Goal: Task Accomplishment & Management: Manage account settings

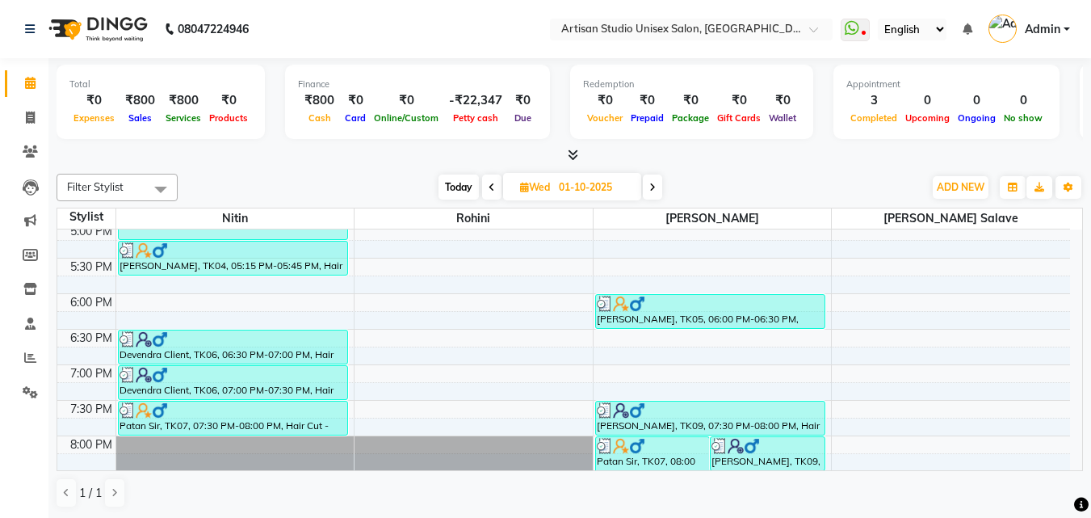
scroll to position [754, 0]
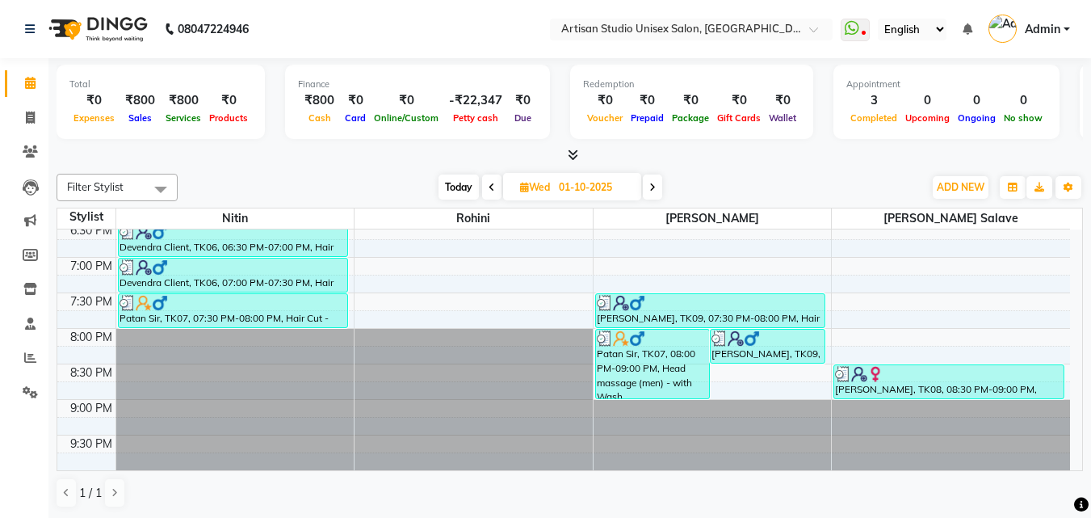
click at [461, 187] on span "Today" at bounding box center [459, 186] width 40 height 25
type input "02-10-2025"
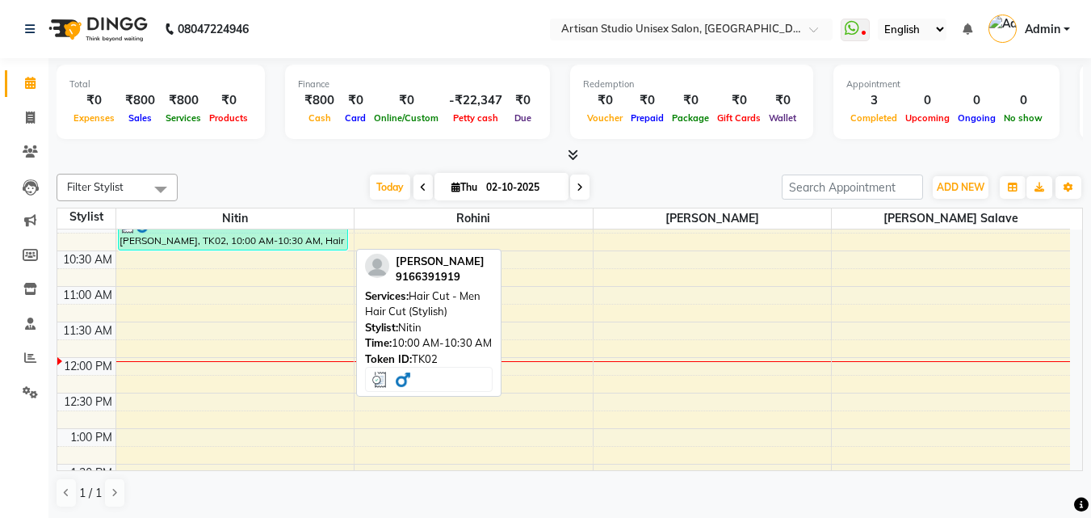
scroll to position [107, 0]
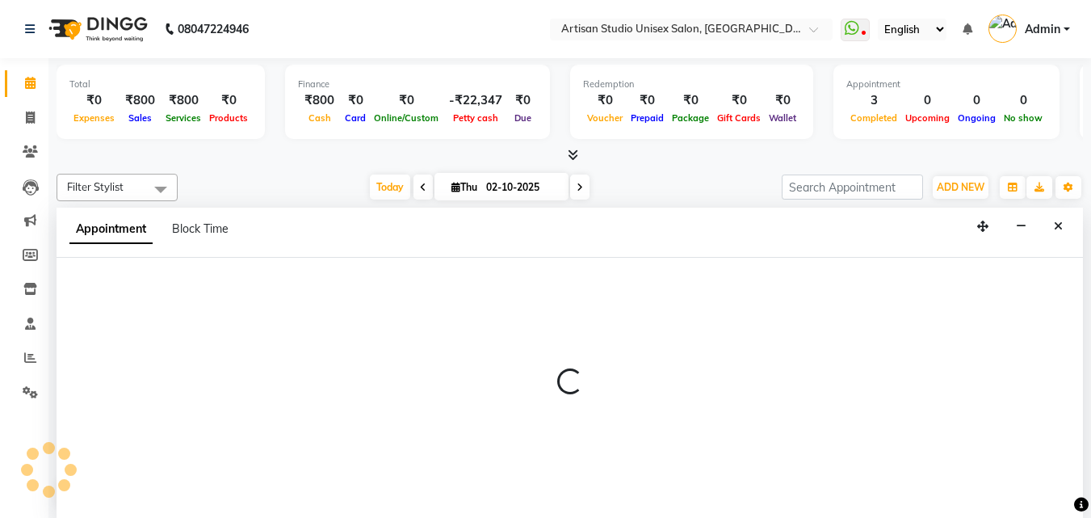
select select "31468"
select select "675"
select select "tentative"
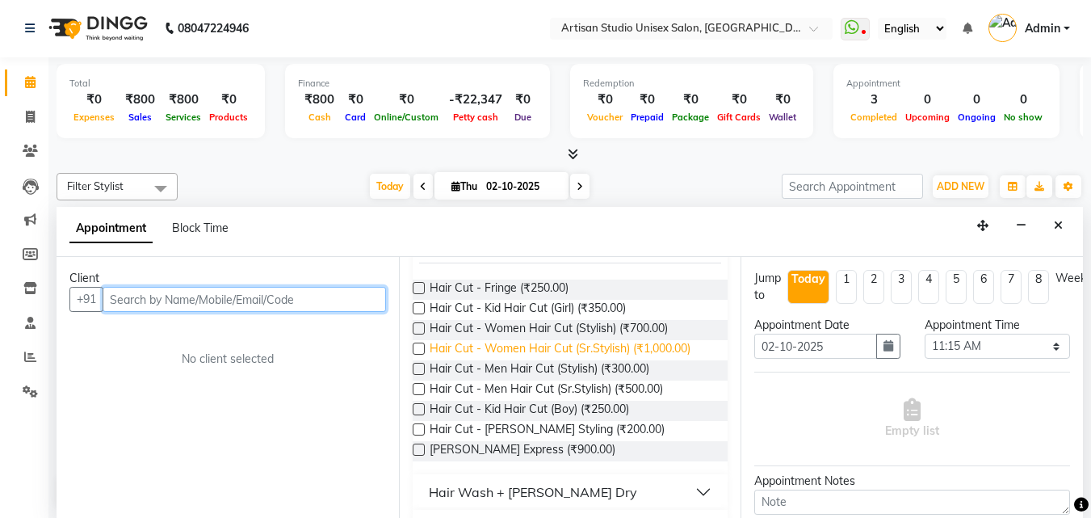
scroll to position [162, 0]
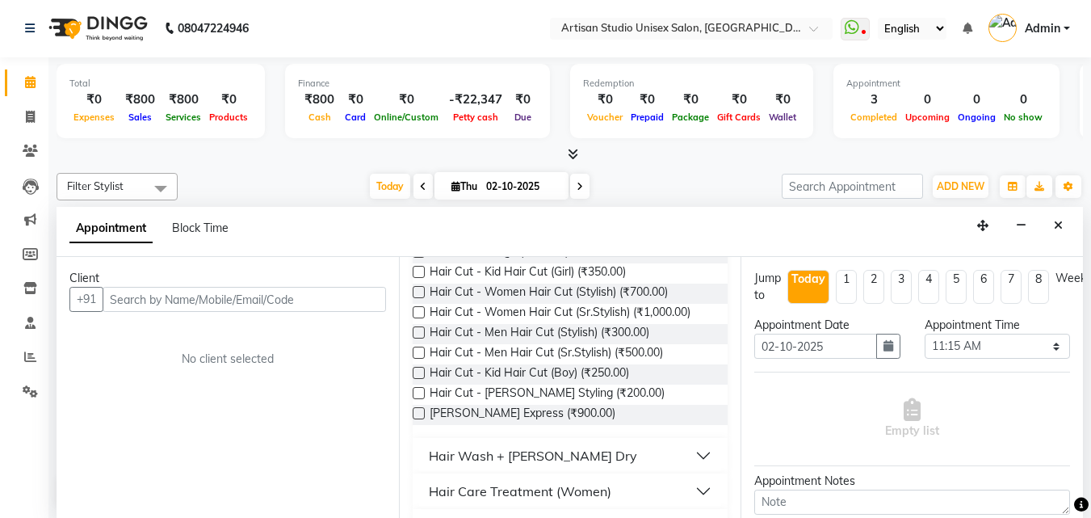
click at [418, 392] on label at bounding box center [419, 393] width 12 height 12
click at [418, 392] on input "checkbox" at bounding box center [418, 394] width 11 height 11
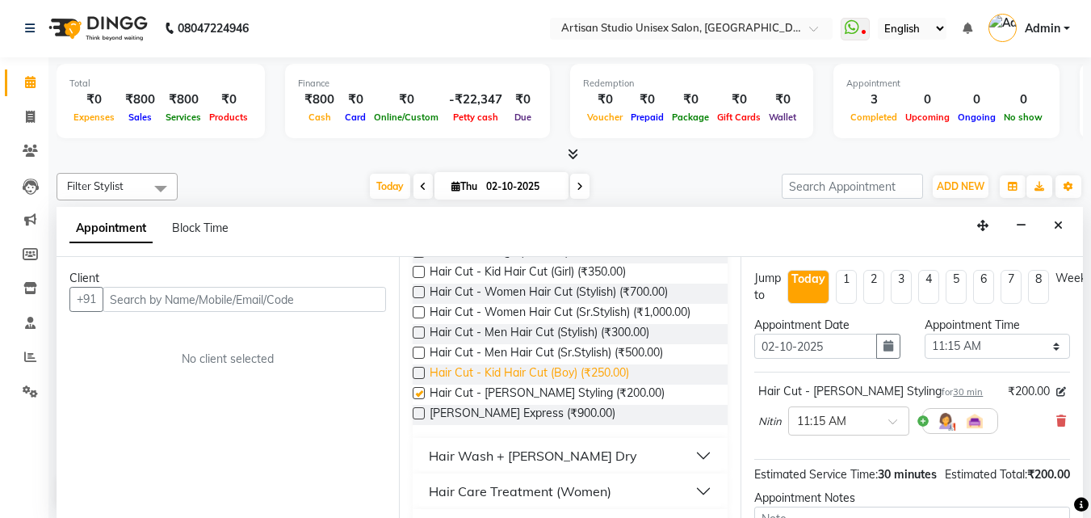
checkbox input "false"
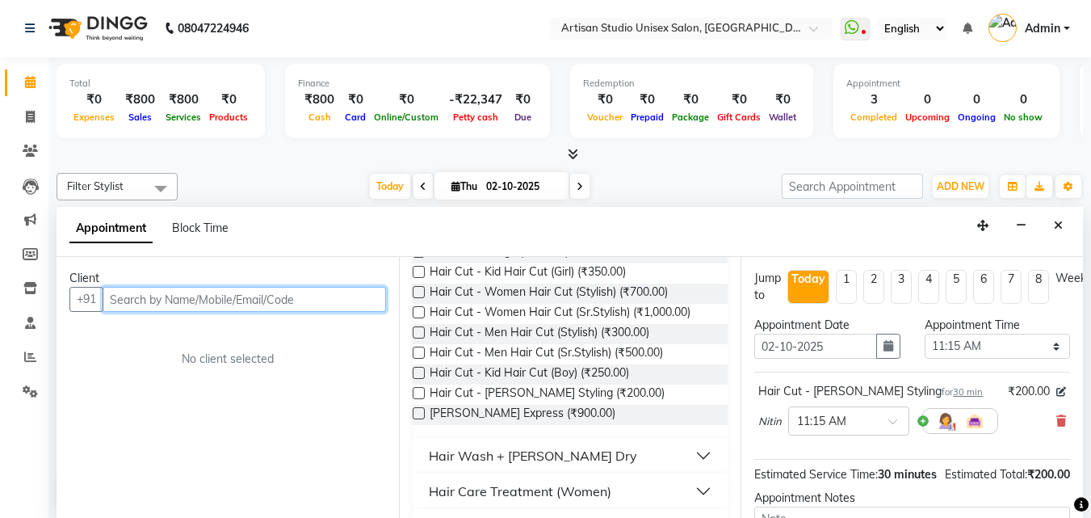
click at [212, 299] on input "text" at bounding box center [245, 299] width 284 height 25
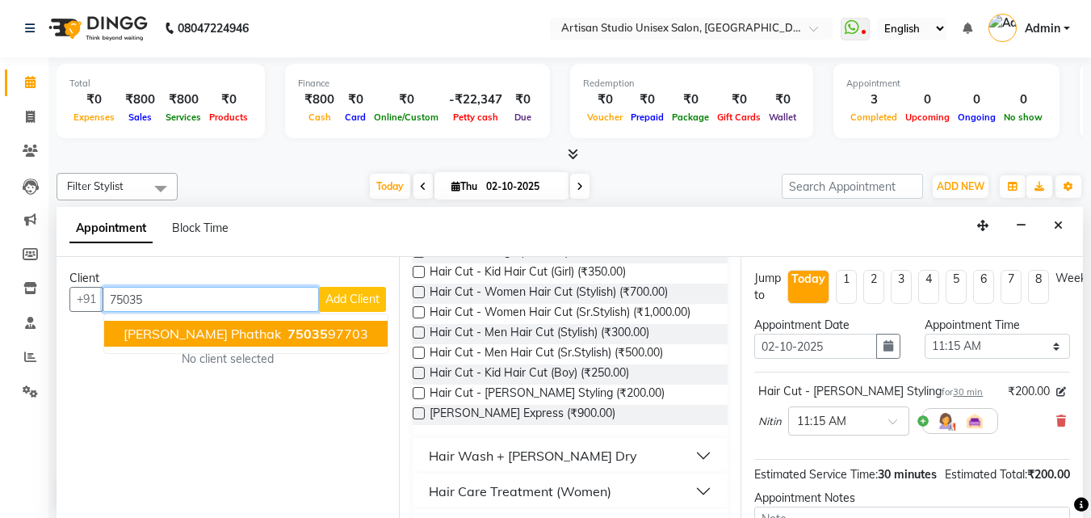
click at [194, 332] on span "[PERSON_NAME] Phathak" at bounding box center [203, 334] width 158 height 16
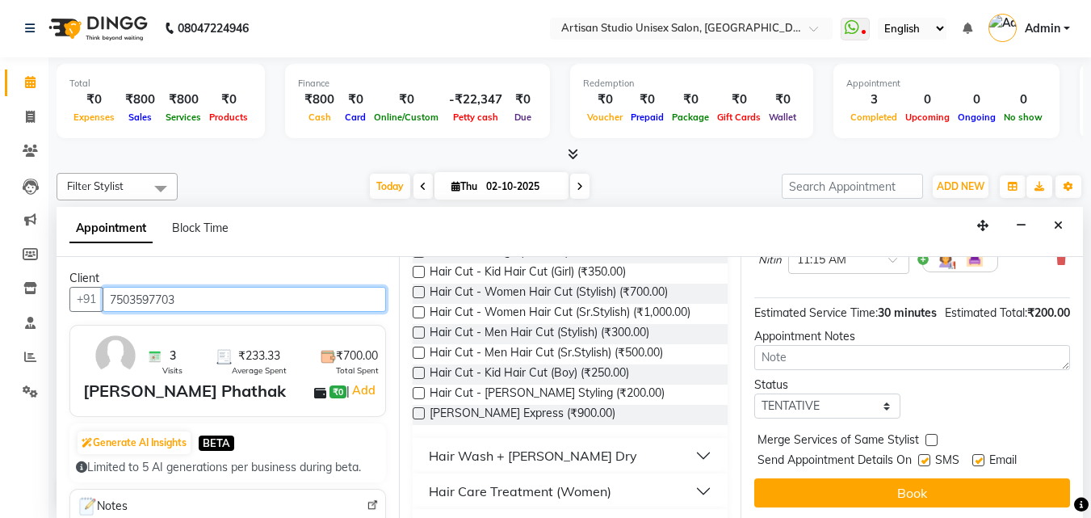
type input "7503597703"
click at [923, 466] on label at bounding box center [924, 460] width 12 height 12
click at [923, 467] on input "checkbox" at bounding box center [923, 461] width 11 height 11
checkbox input "false"
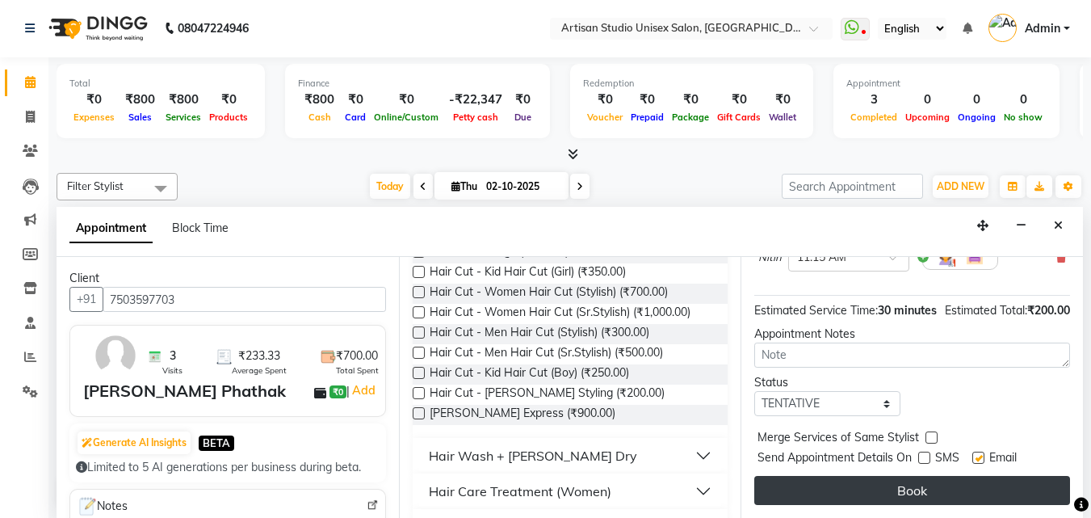
click at [934, 476] on button "Book" at bounding box center [913, 490] width 316 height 29
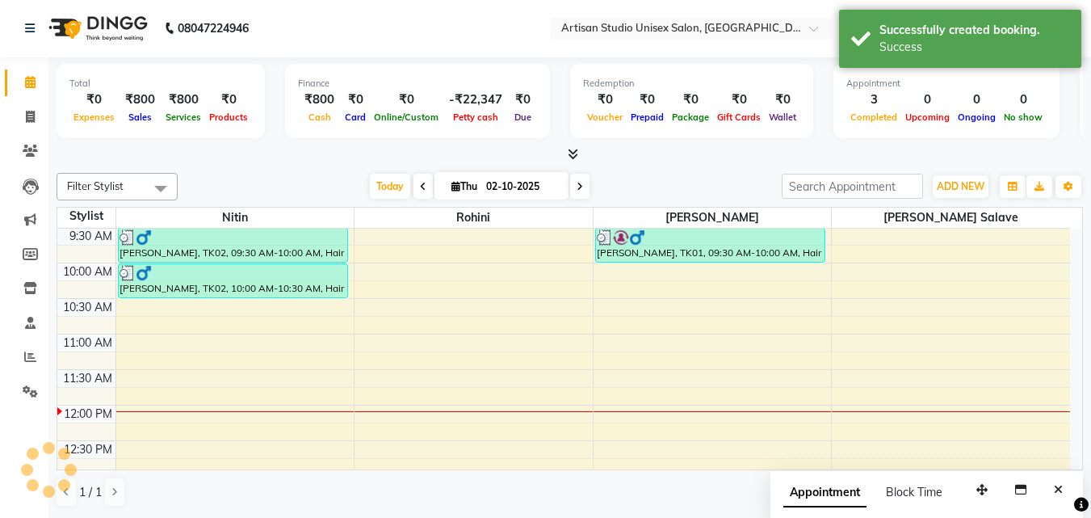
scroll to position [0, 0]
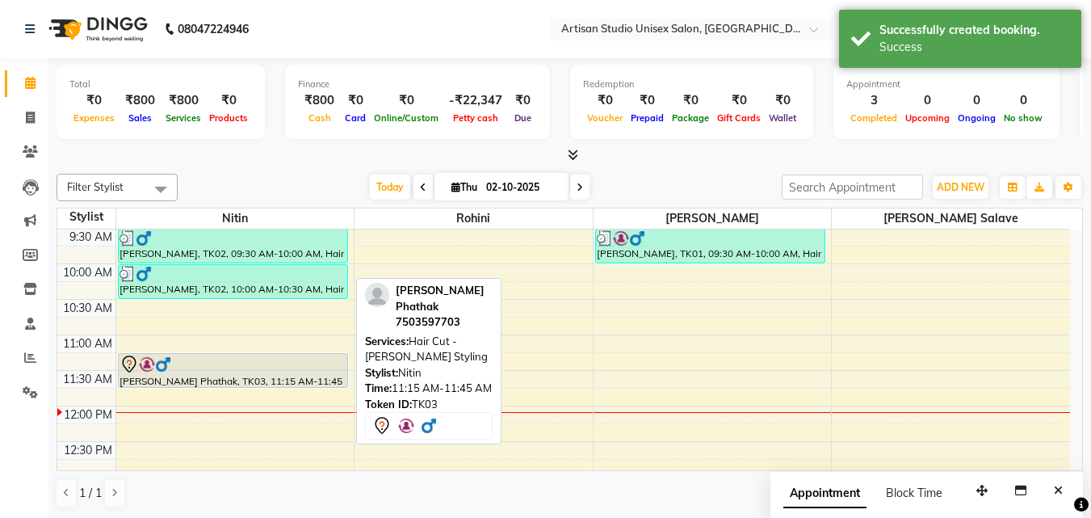
click at [282, 369] on div at bounding box center [233, 364] width 227 height 19
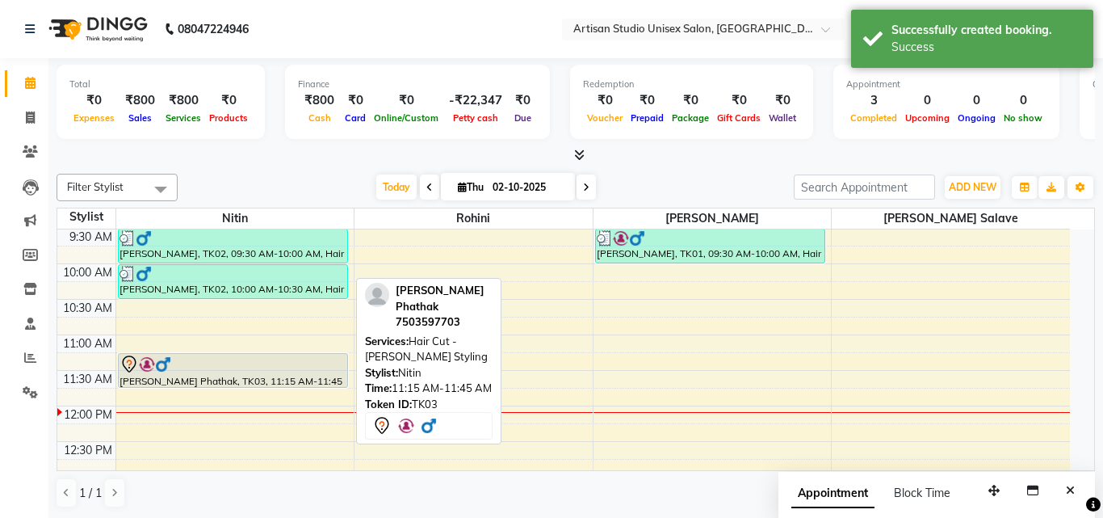
select select "7"
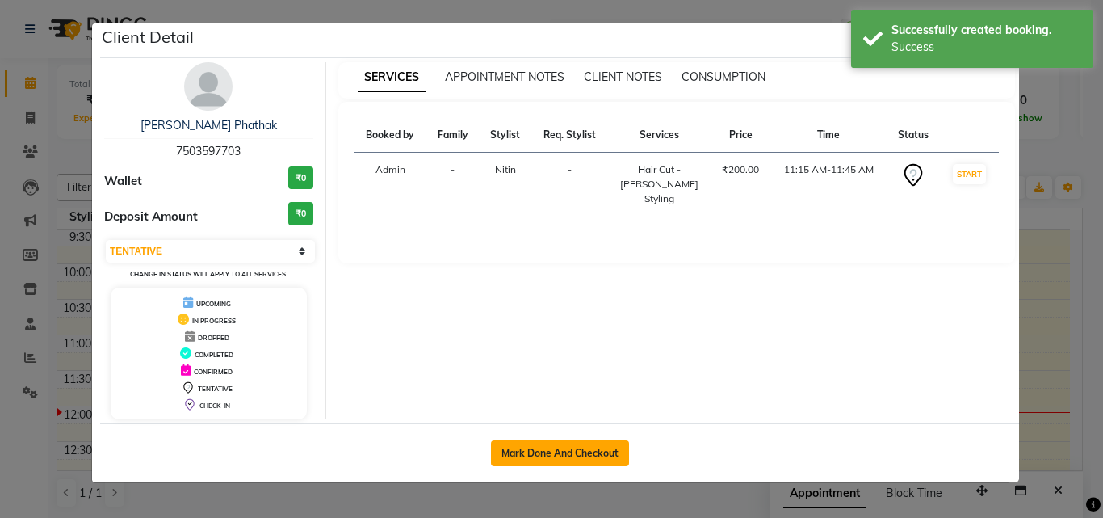
click at [510, 448] on button "Mark Done And Checkout" at bounding box center [560, 453] width 138 height 26
select select "4913"
select select "service"
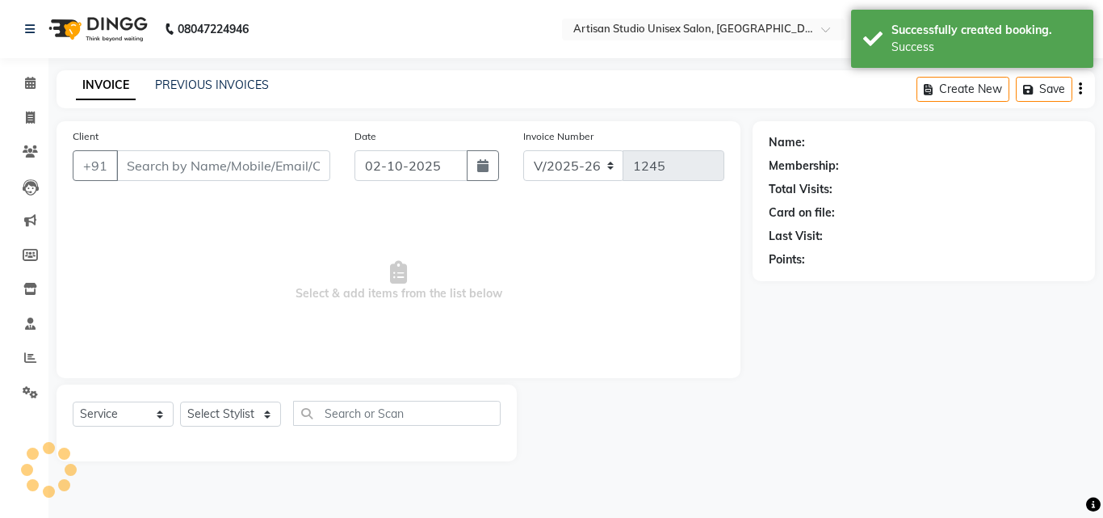
type input "7503597703"
select select "31468"
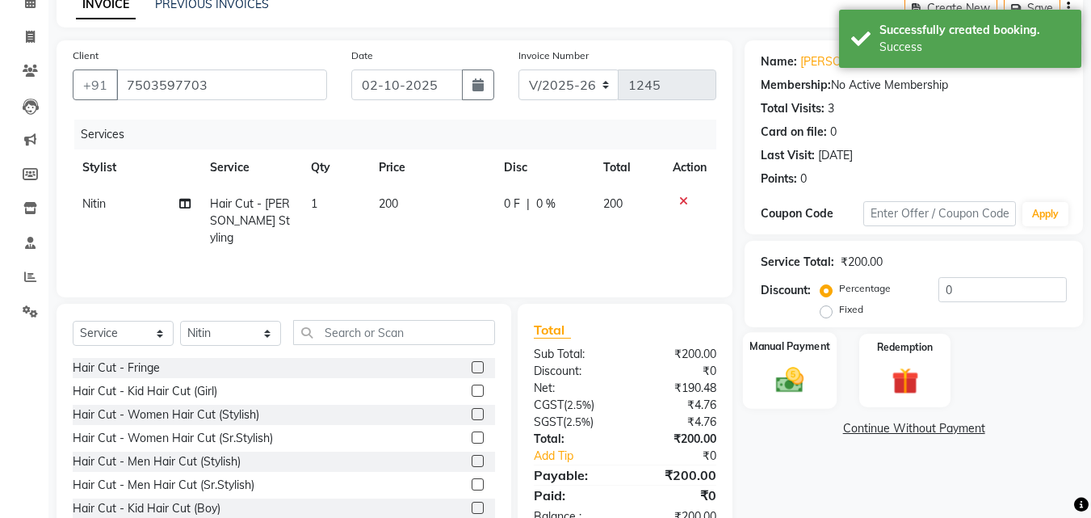
click at [811, 363] on div "Manual Payment" at bounding box center [790, 370] width 95 height 77
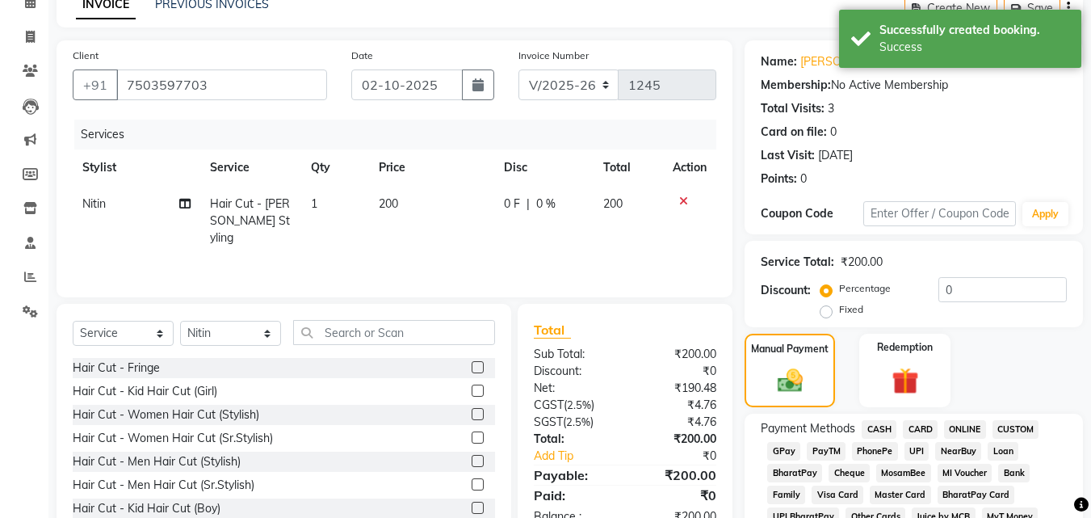
scroll to position [242, 0]
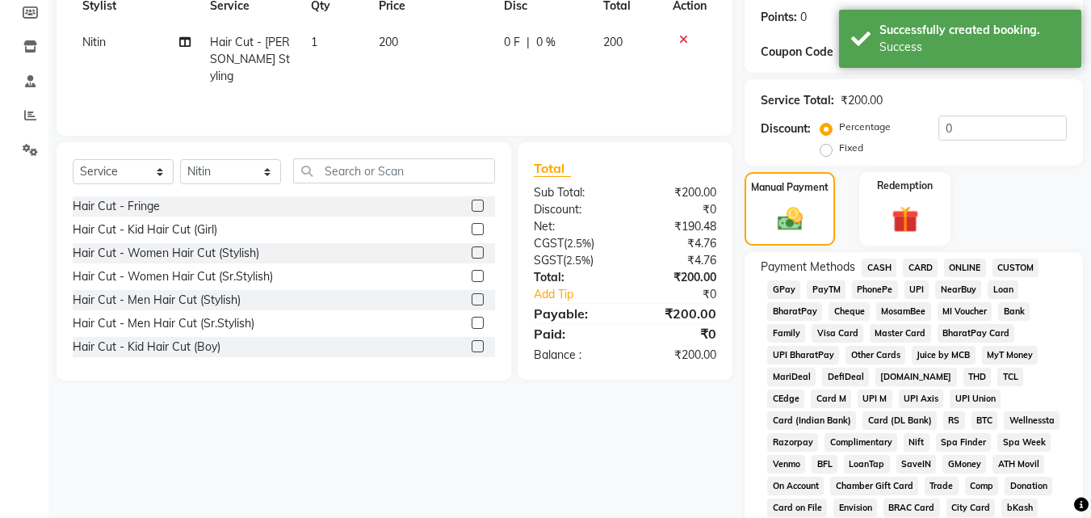
click at [964, 267] on span "ONLINE" at bounding box center [965, 268] width 42 height 19
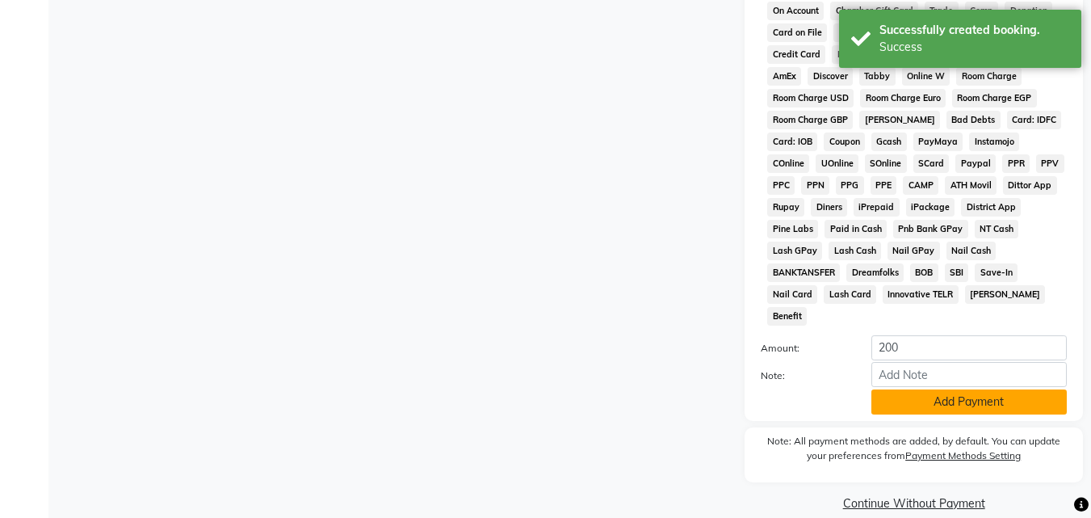
click at [975, 389] on button "Add Payment" at bounding box center [969, 401] width 195 height 25
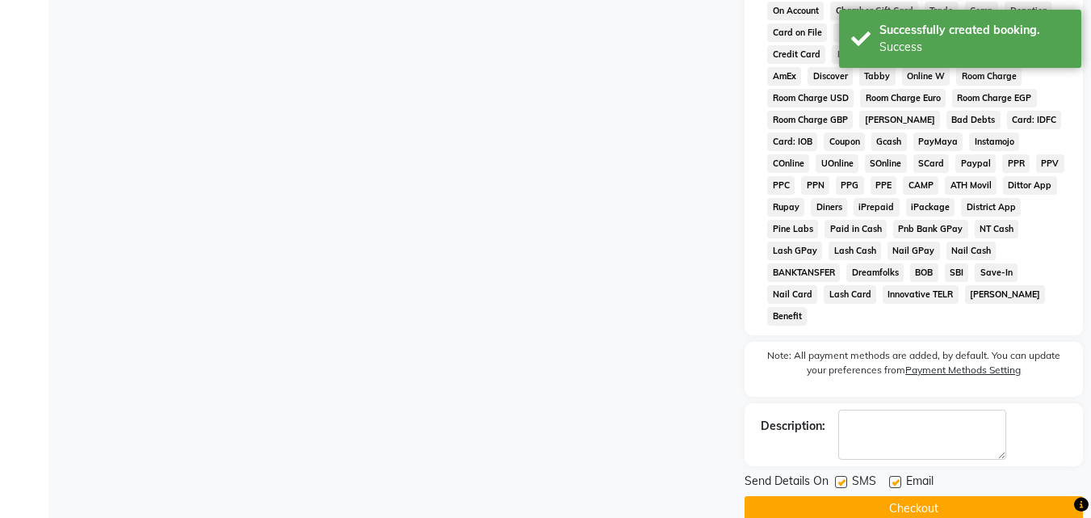
click at [845, 476] on label at bounding box center [841, 482] width 12 height 12
click at [845, 477] on input "checkbox" at bounding box center [840, 482] width 11 height 11
checkbox input "false"
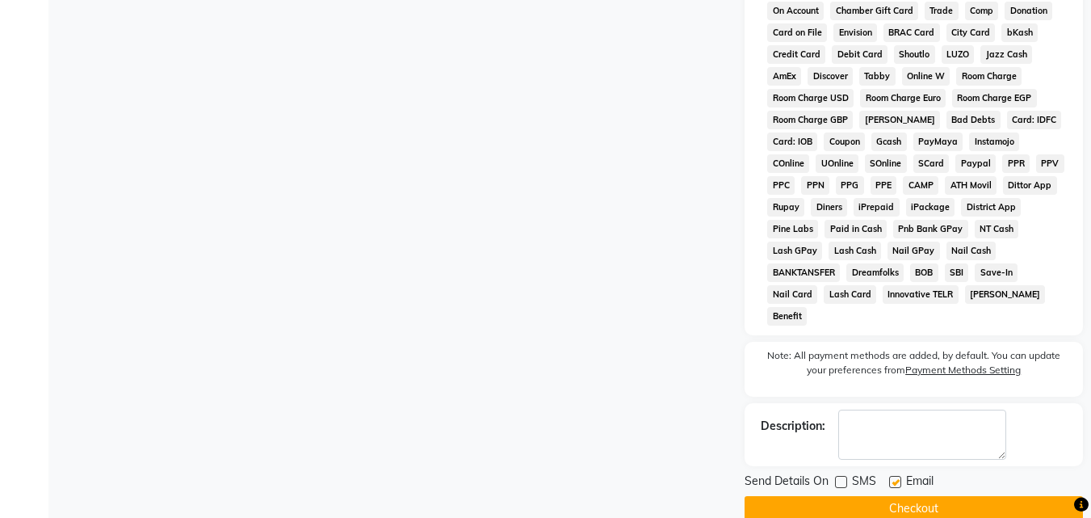
click at [897, 476] on label at bounding box center [895, 482] width 12 height 12
click at [897, 477] on input "checkbox" at bounding box center [894, 482] width 11 height 11
checkbox input "false"
click at [847, 496] on button "Checkout" at bounding box center [914, 508] width 338 height 25
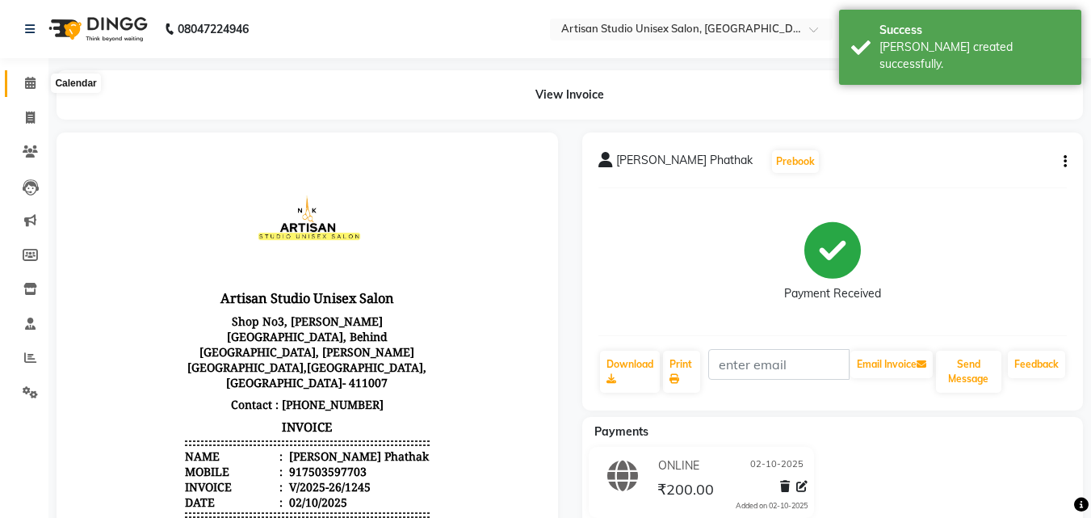
click at [28, 85] on icon at bounding box center [30, 83] width 11 height 12
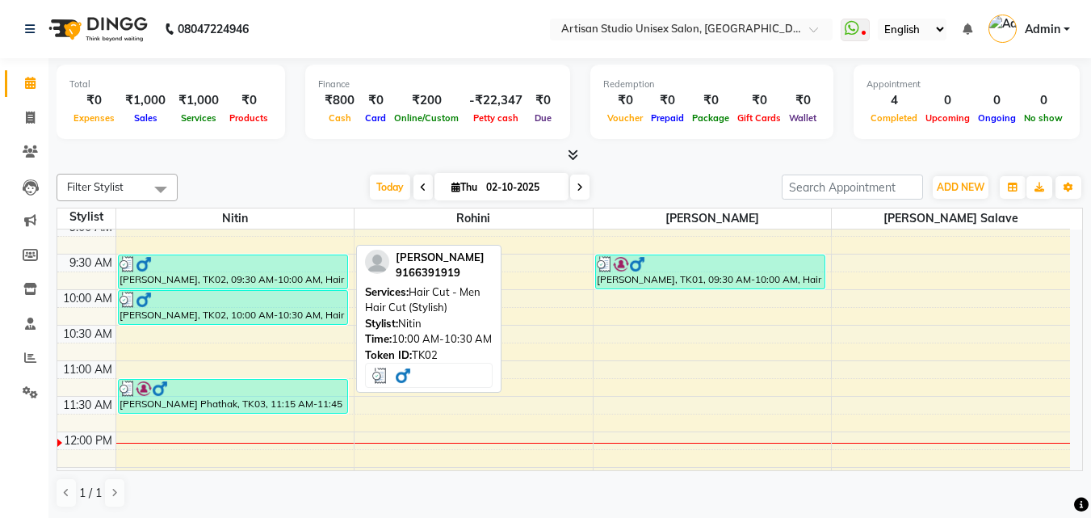
scroll to position [81, 0]
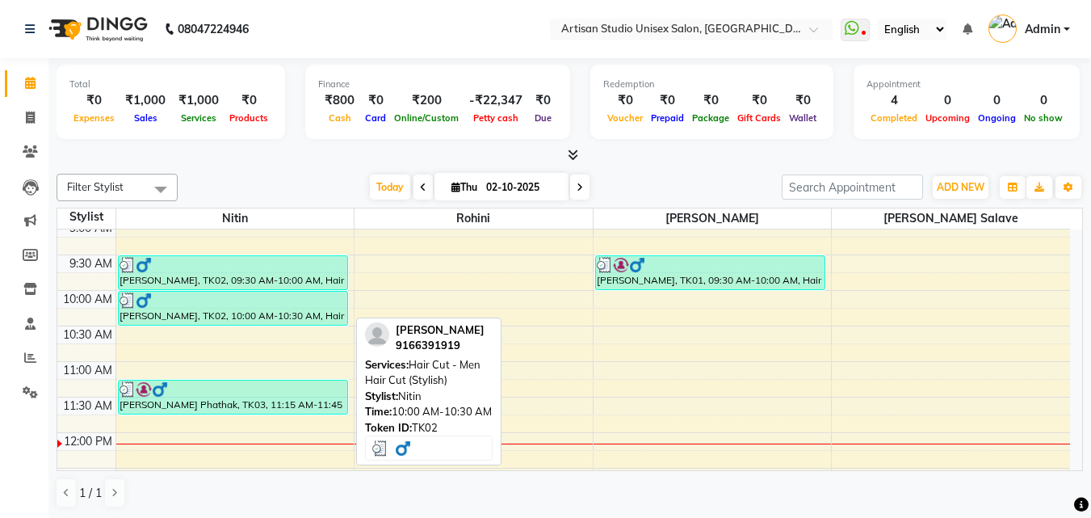
click at [226, 308] on div "[PERSON_NAME], TK02, 10:00 AM-10:30 AM, Hair Cut - Men Hair Cut (Stylish)" at bounding box center [233, 308] width 229 height 33
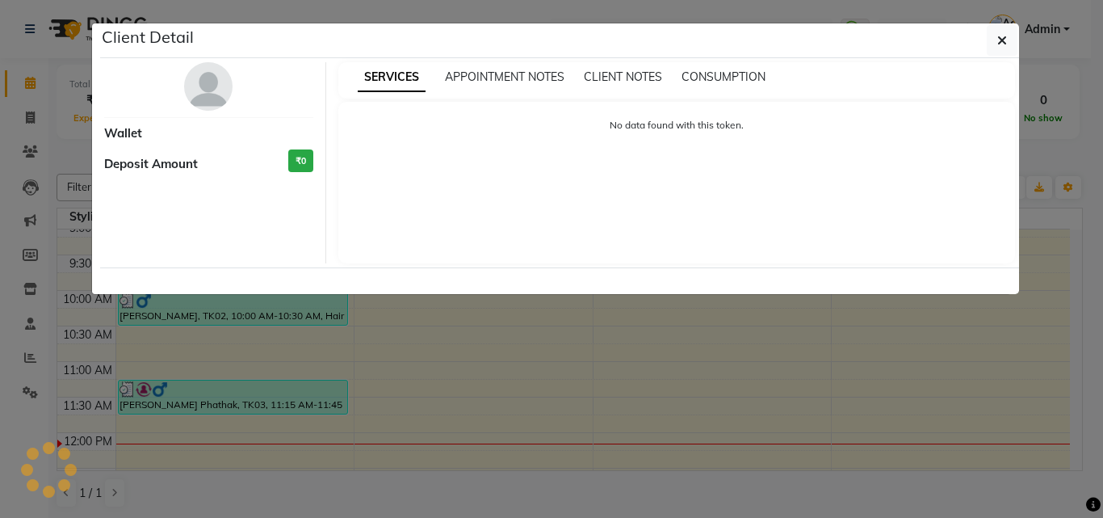
select select "3"
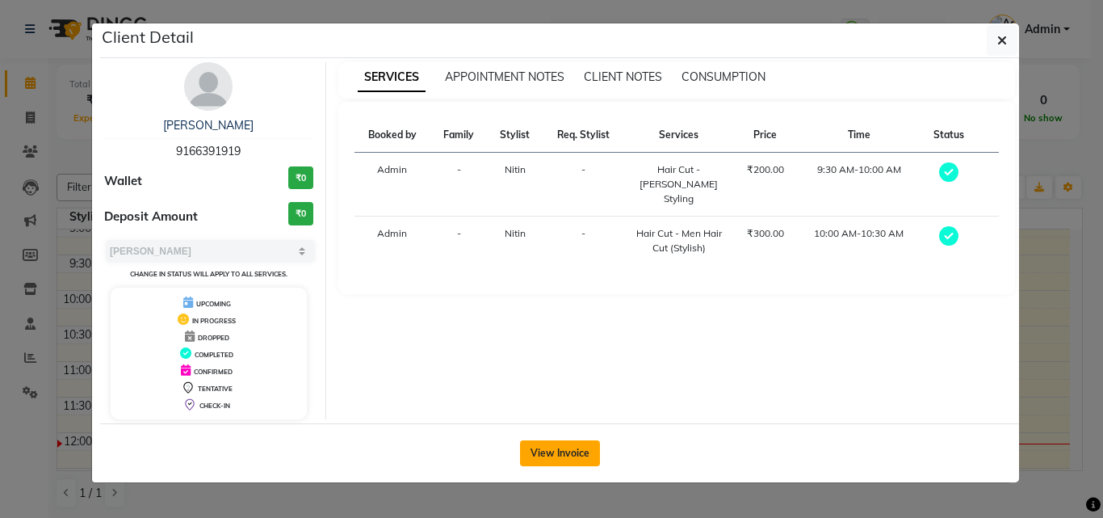
click at [545, 451] on button "View Invoice" at bounding box center [560, 453] width 80 height 26
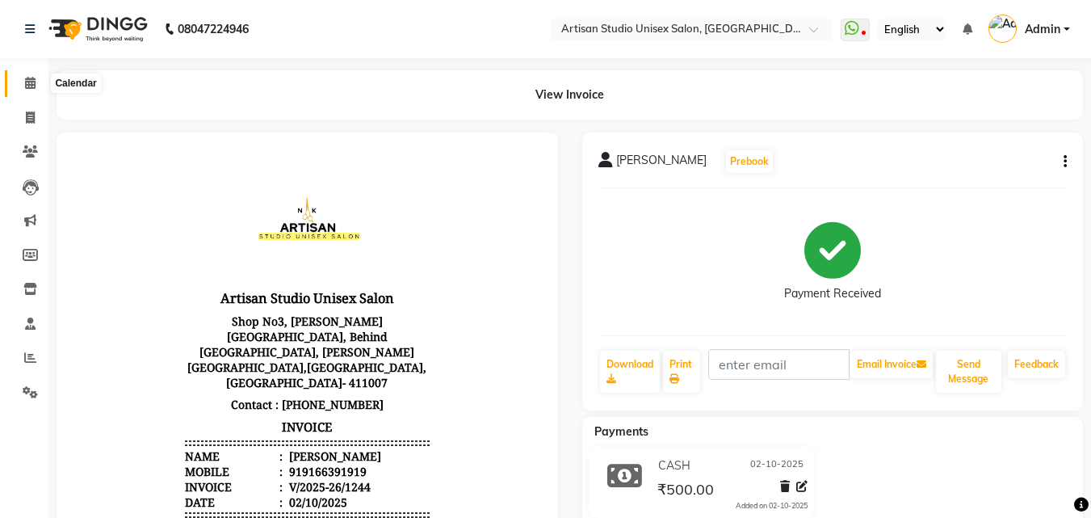
click at [33, 84] on icon at bounding box center [30, 83] width 11 height 12
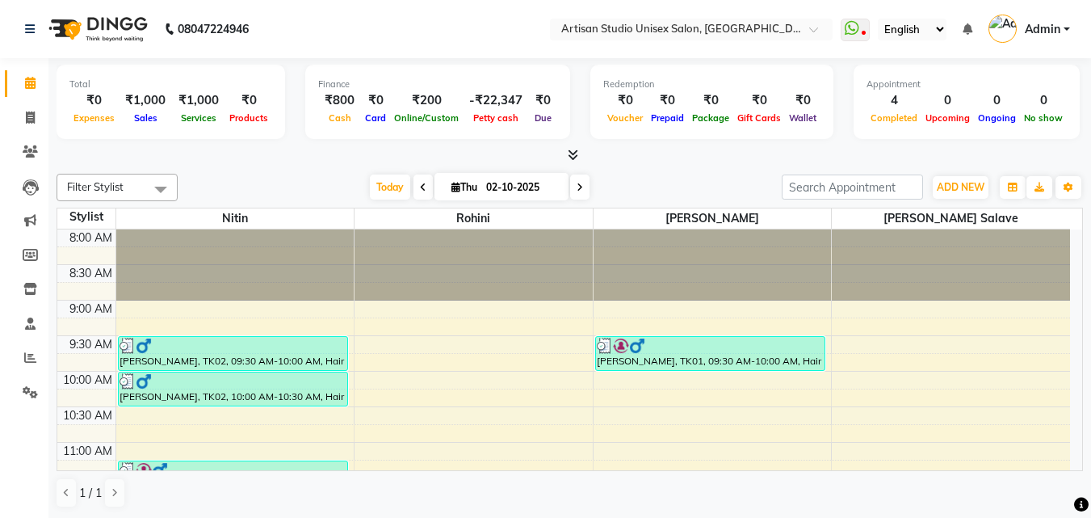
click at [574, 157] on icon at bounding box center [573, 155] width 11 height 12
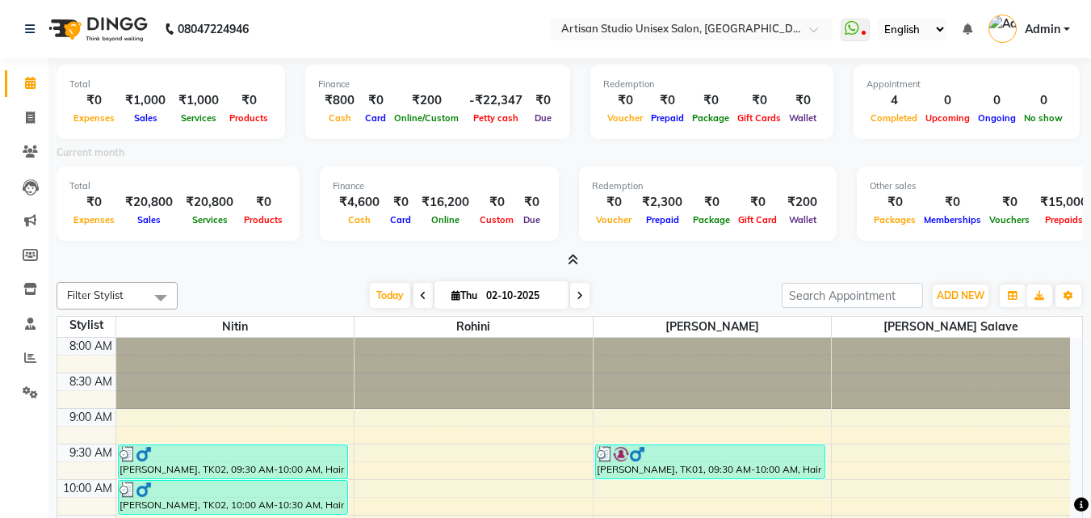
click at [572, 261] on icon at bounding box center [573, 260] width 11 height 12
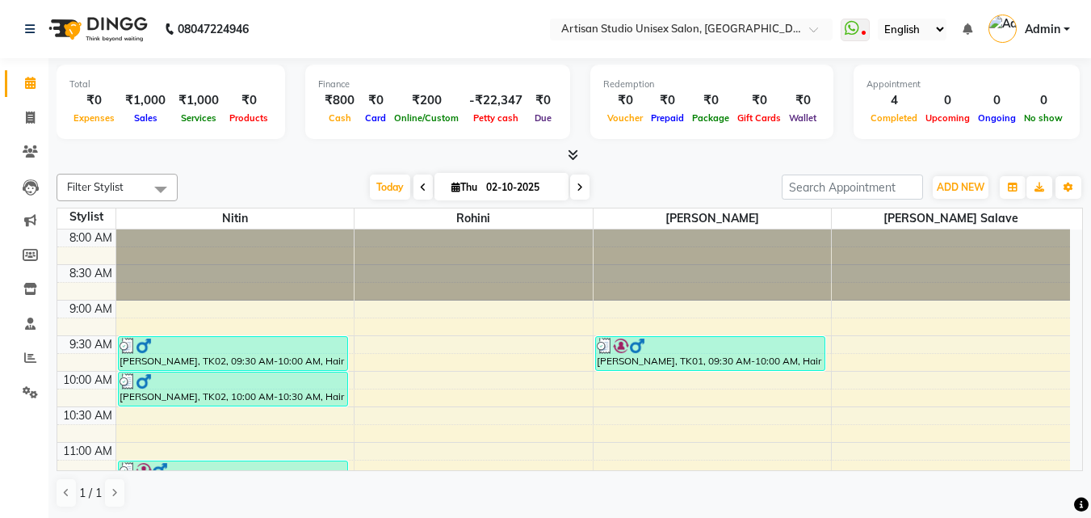
click at [571, 158] on icon at bounding box center [573, 155] width 11 height 12
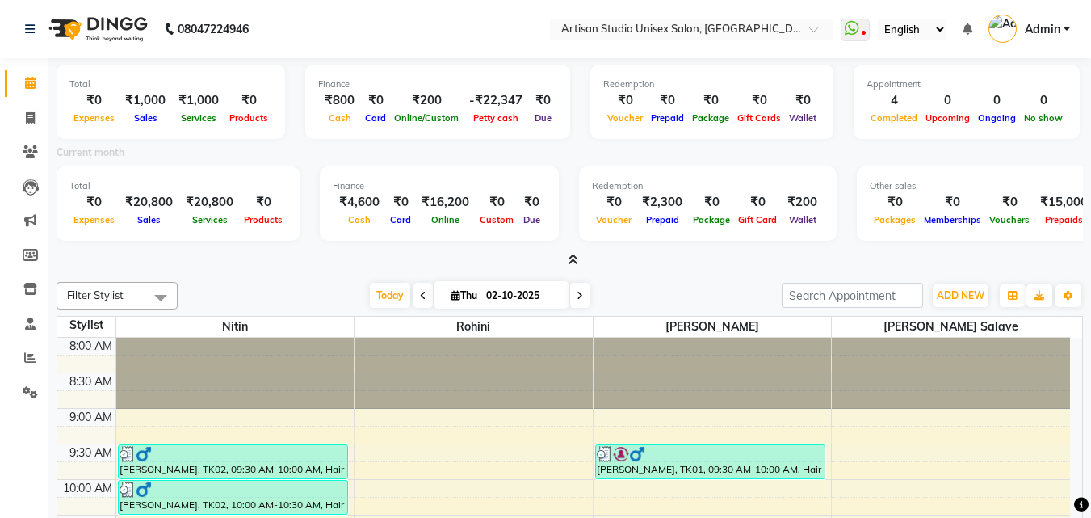
click at [570, 264] on icon at bounding box center [573, 260] width 11 height 12
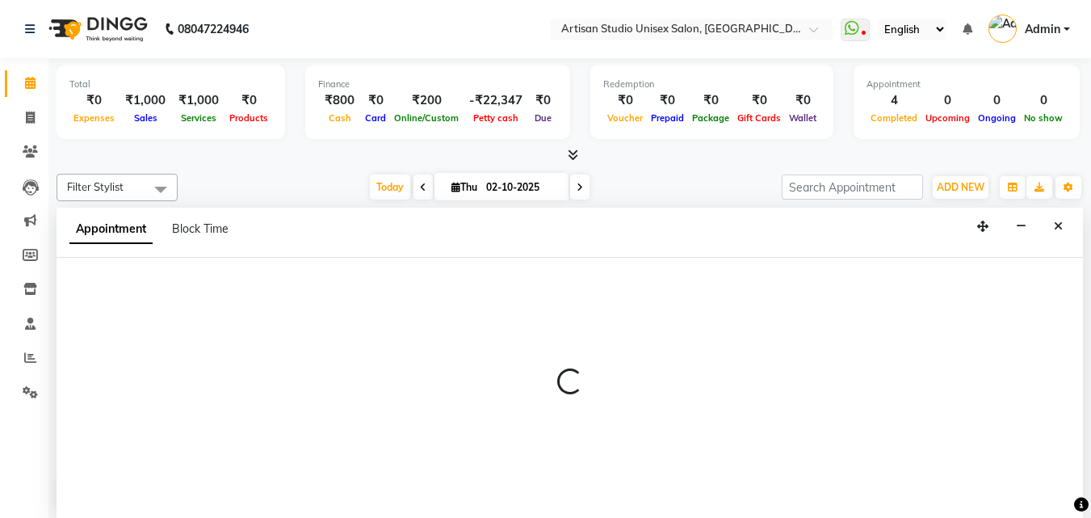
scroll to position [1, 0]
select select "31469"
select select "630"
select select "tentative"
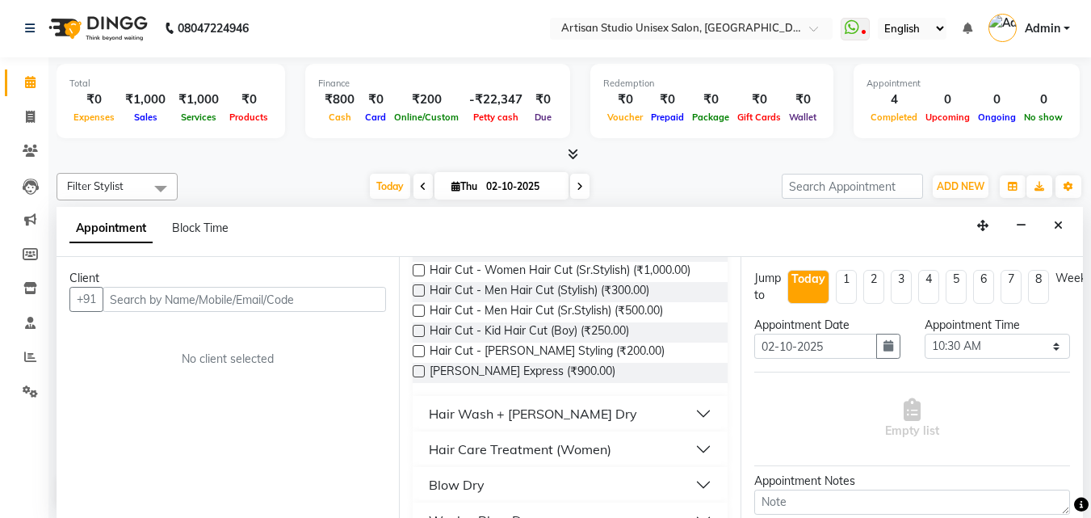
scroll to position [242, 0]
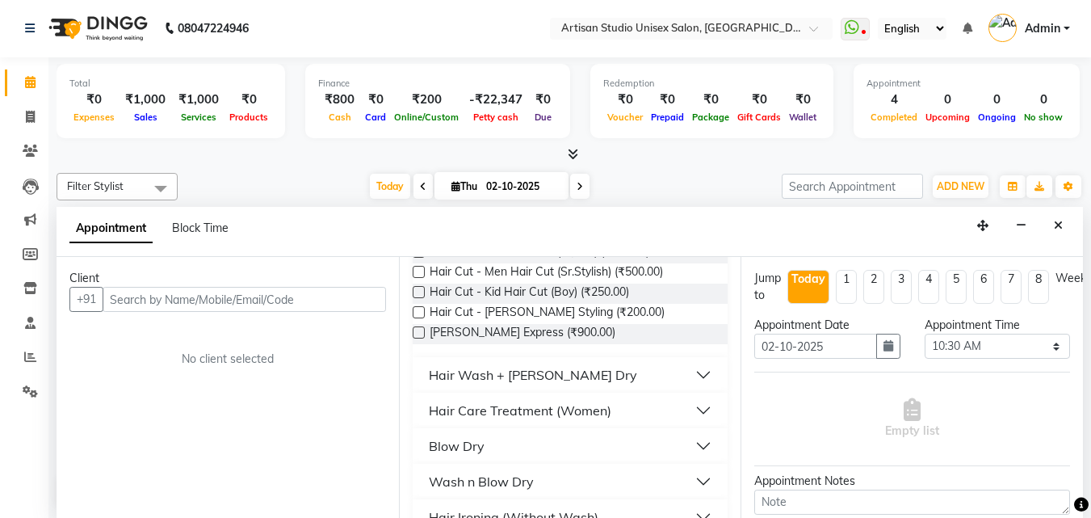
click at [510, 480] on div "Wash n Blow Dry" at bounding box center [481, 481] width 105 height 19
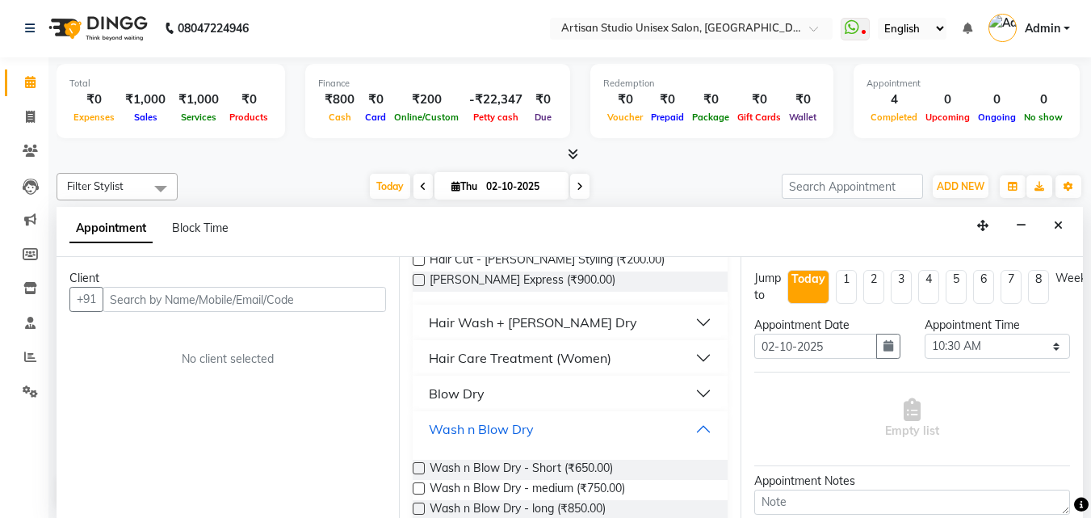
scroll to position [323, 0]
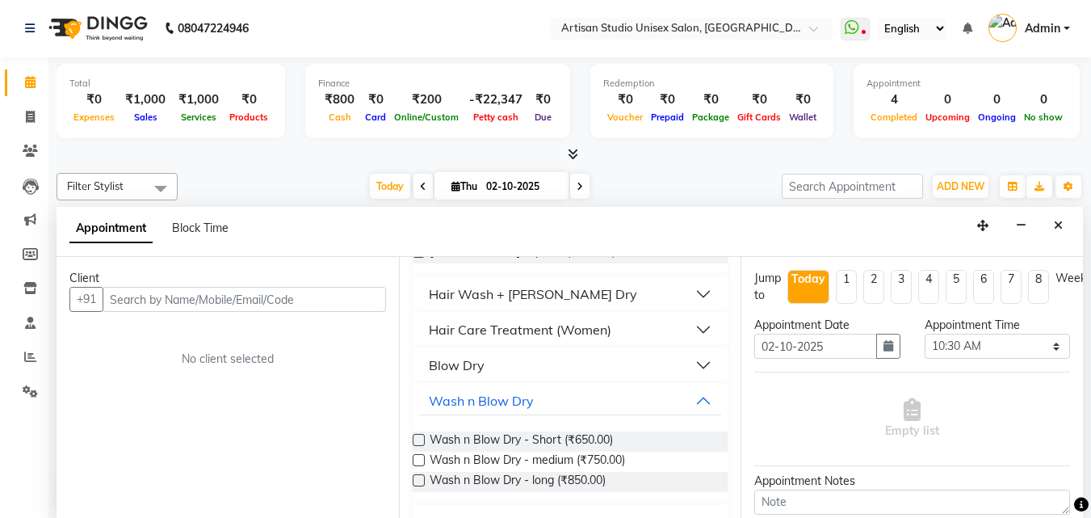
click at [471, 368] on div "Blow Dry" at bounding box center [457, 364] width 56 height 19
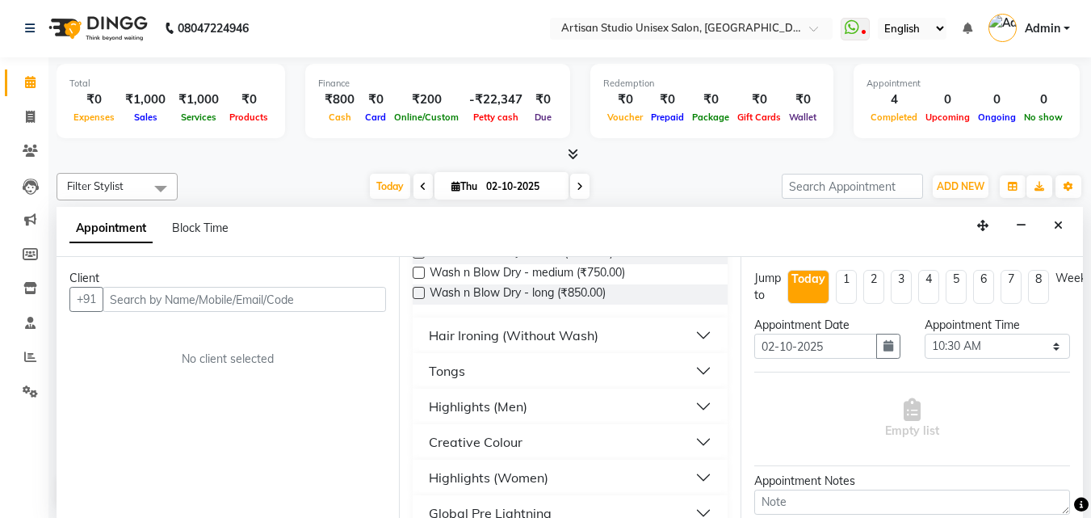
scroll to position [646, 0]
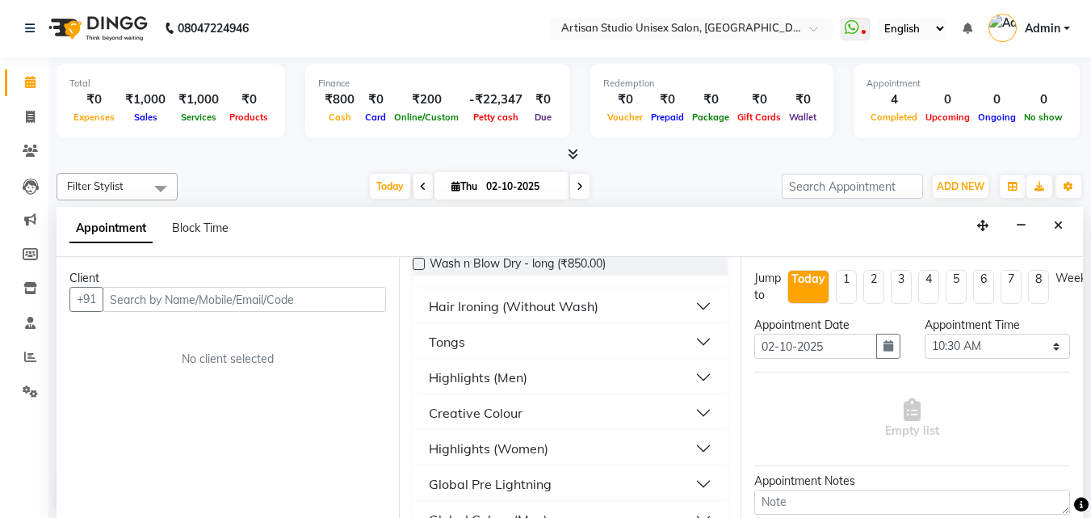
click at [513, 306] on div "Hair Ironing (Without Wash)" at bounding box center [514, 305] width 170 height 19
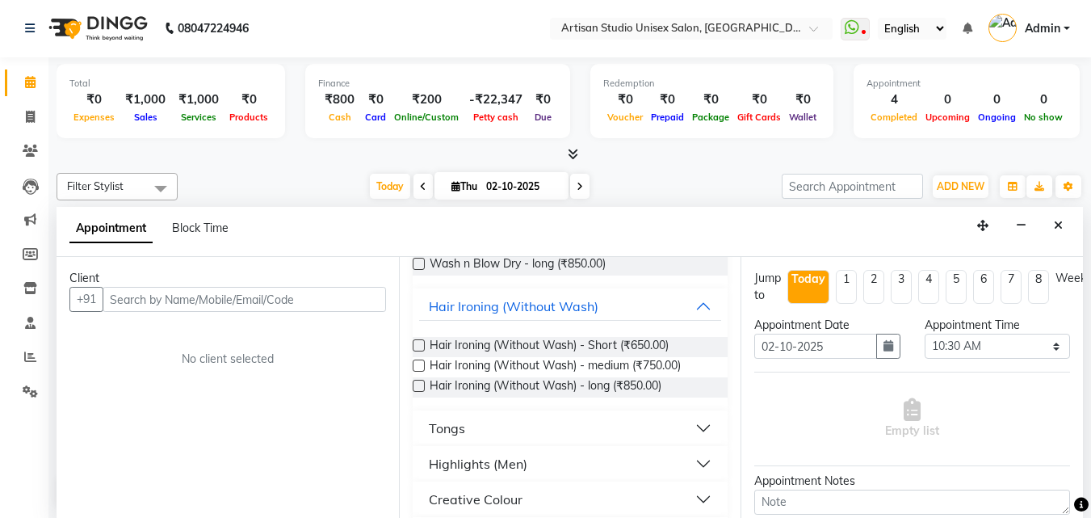
click at [454, 423] on div "Tongs" at bounding box center [447, 427] width 36 height 19
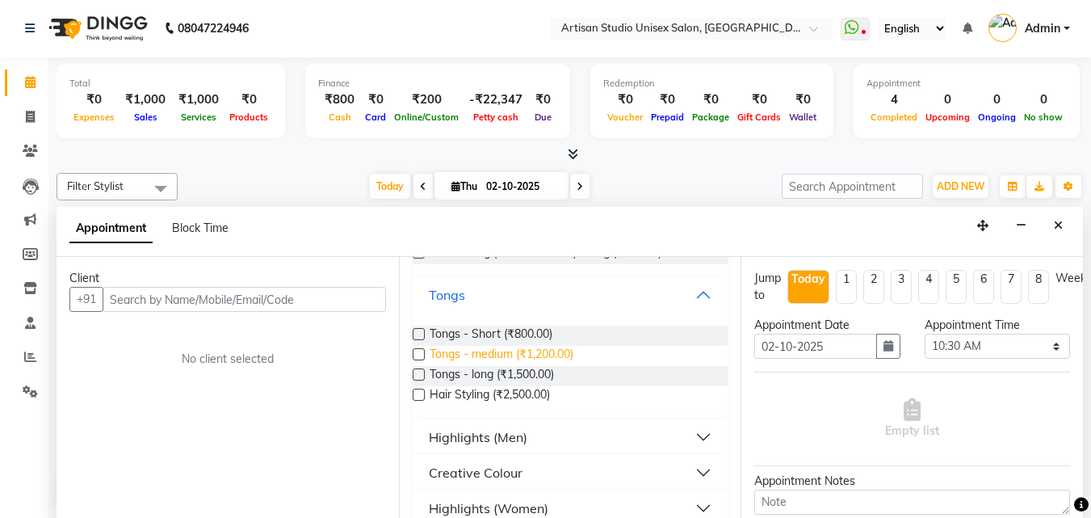
scroll to position [808, 0]
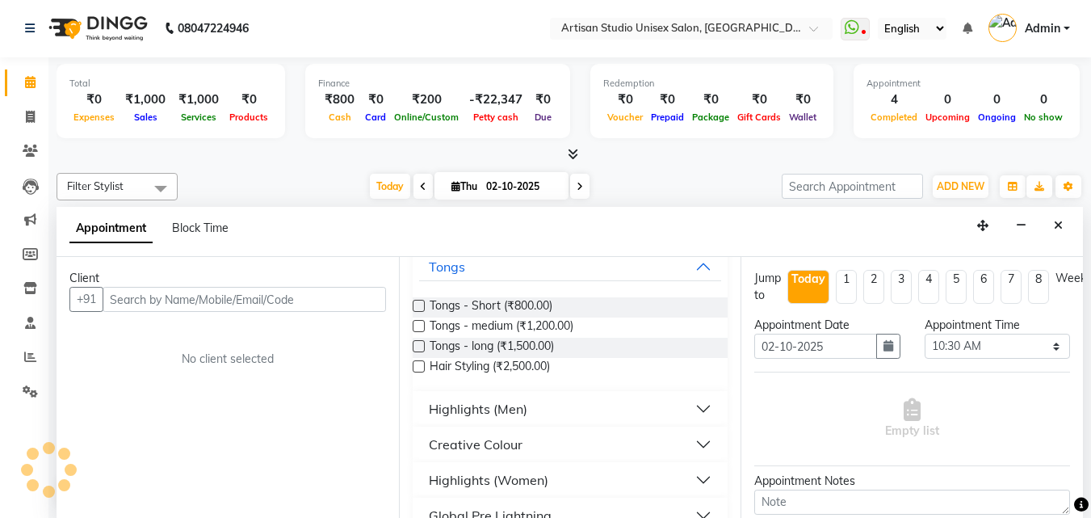
click at [505, 410] on div "Highlights (Men)" at bounding box center [478, 408] width 99 height 19
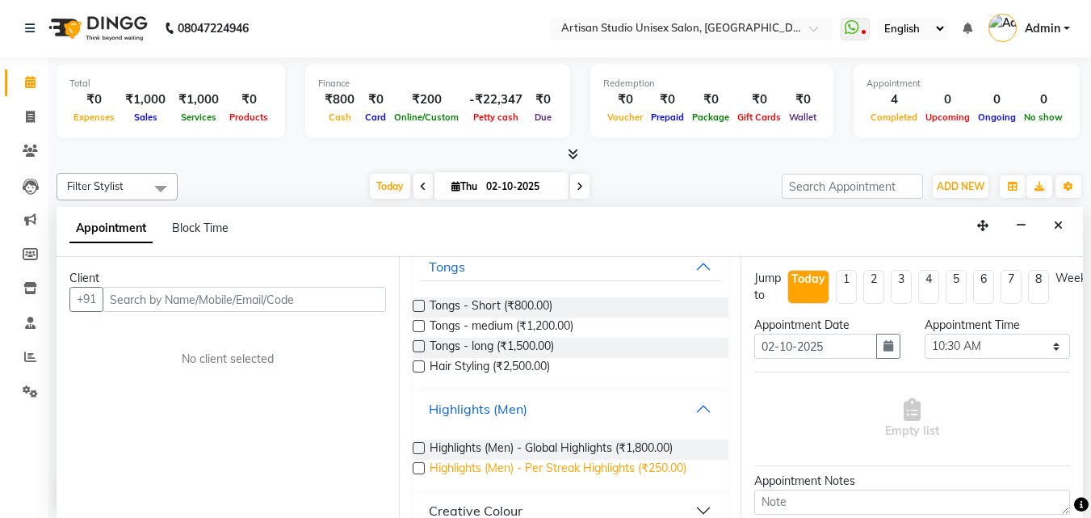
scroll to position [889, 0]
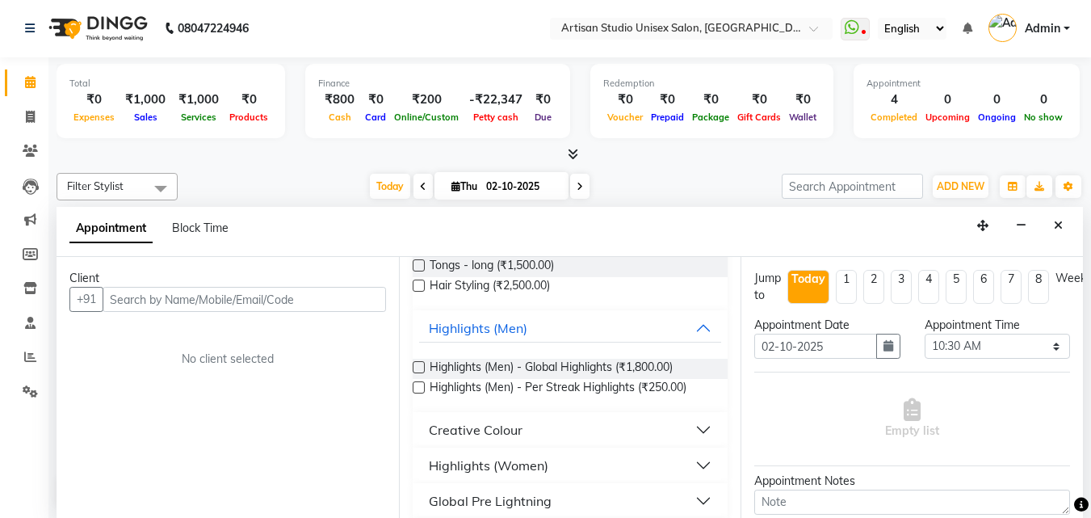
click at [514, 469] on div "Highlights (Women)" at bounding box center [489, 465] width 120 height 19
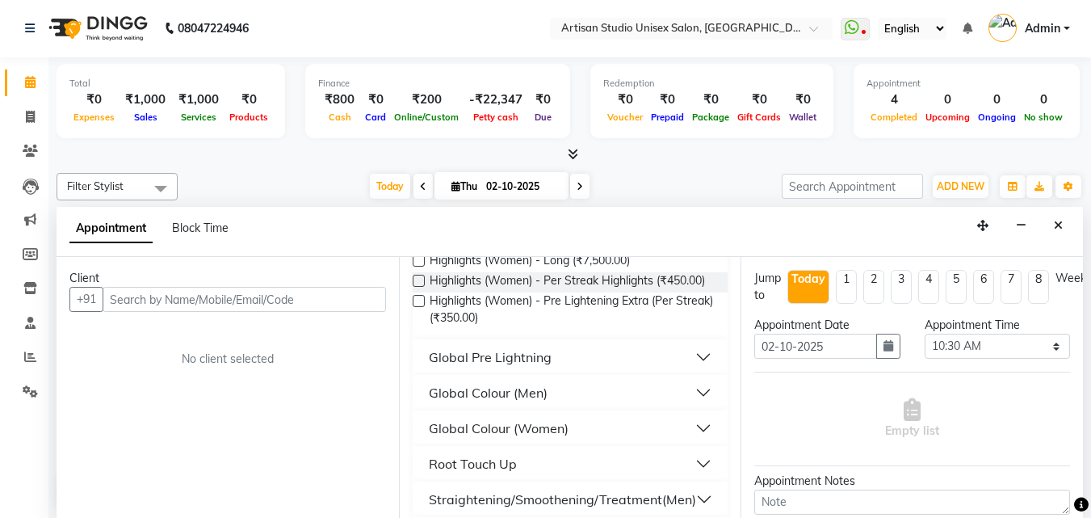
scroll to position [1212, 0]
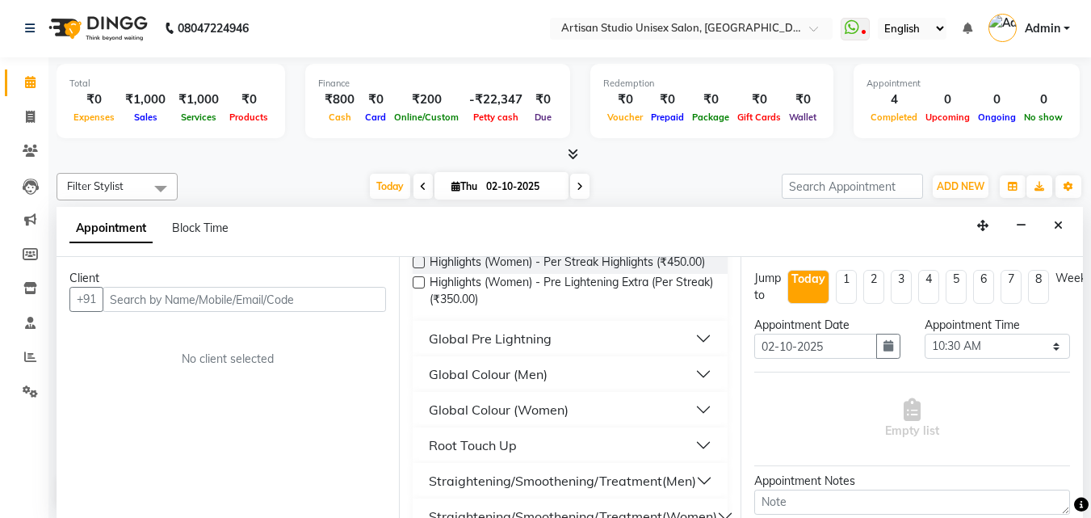
click at [507, 348] on div "Global Pre Lightning" at bounding box center [490, 338] width 123 height 19
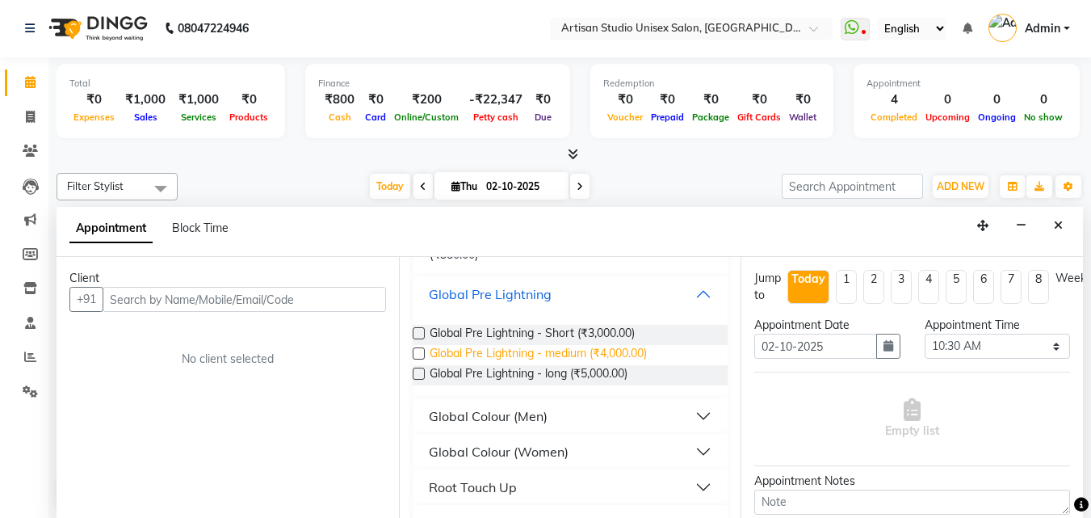
scroll to position [1293, 0]
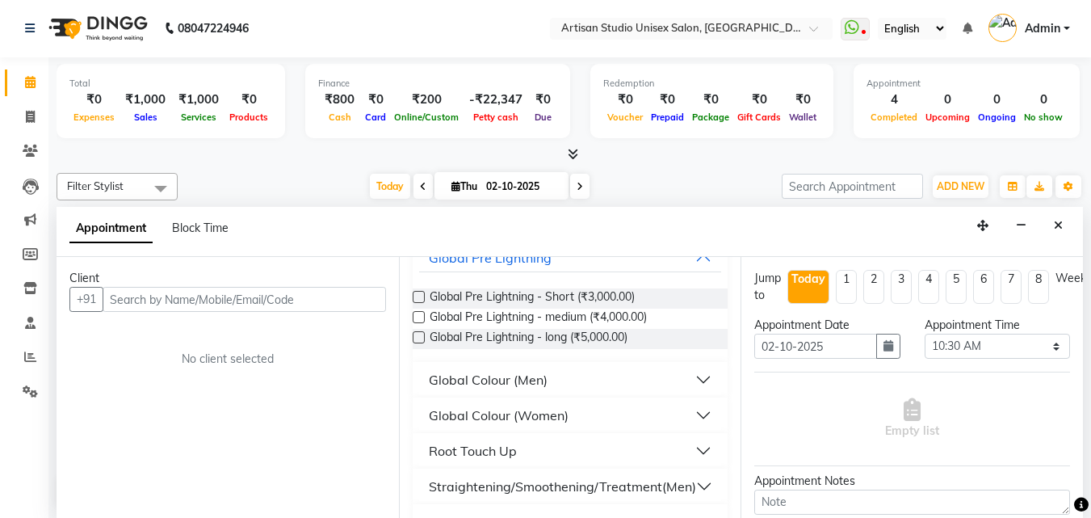
click at [490, 389] on div "Global Colour (Men)" at bounding box center [488, 379] width 119 height 19
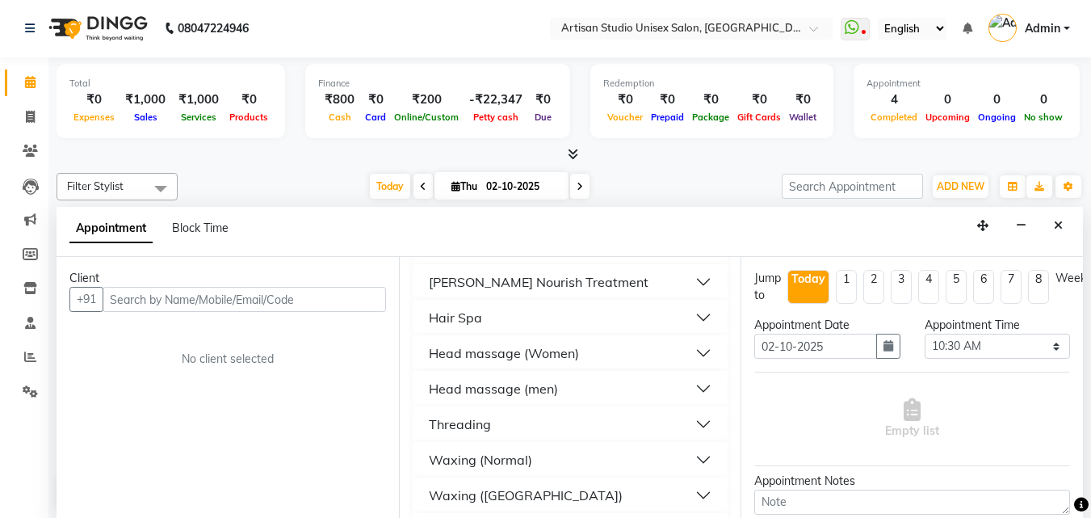
scroll to position [1939, 0]
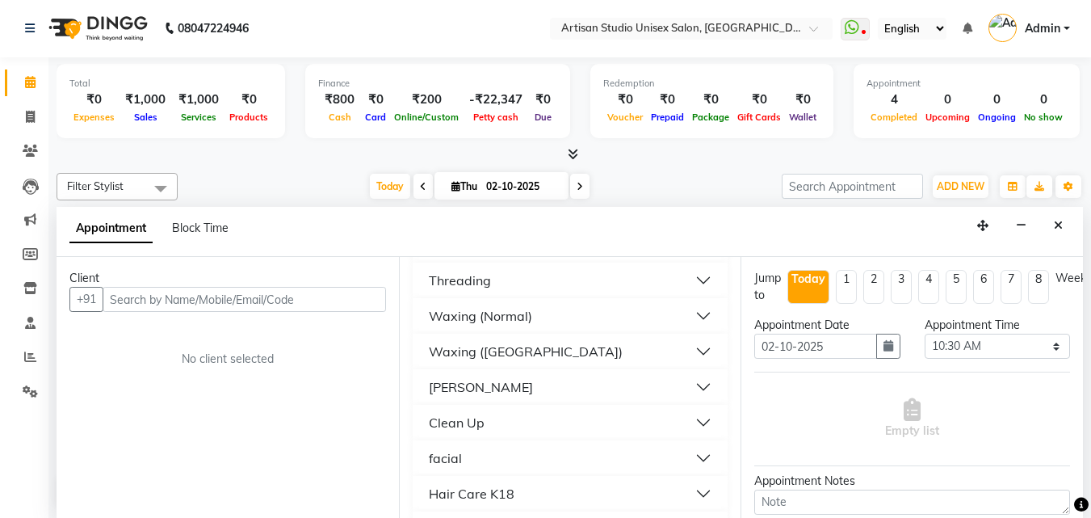
click at [443, 284] on div "Threading" at bounding box center [460, 280] width 62 height 19
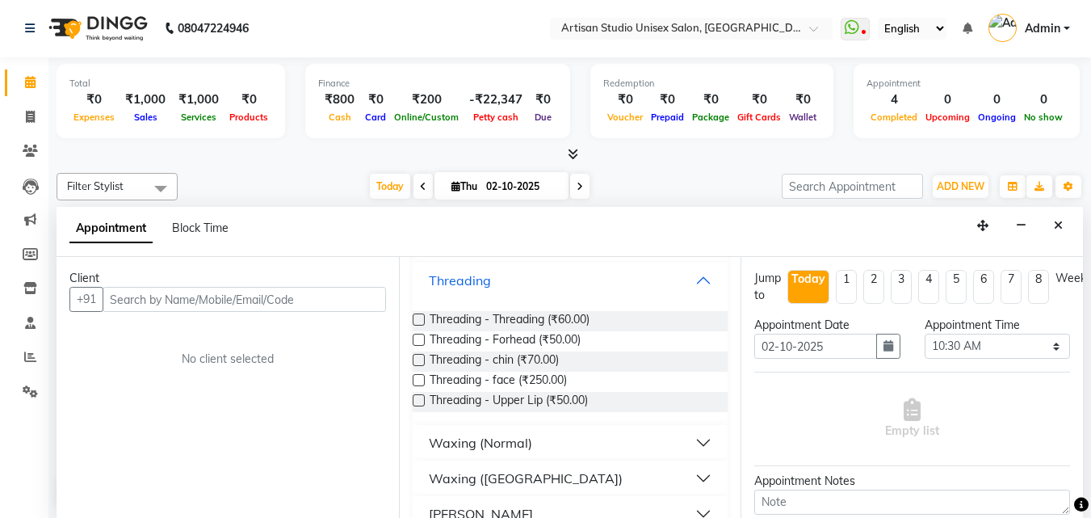
scroll to position [2020, 0]
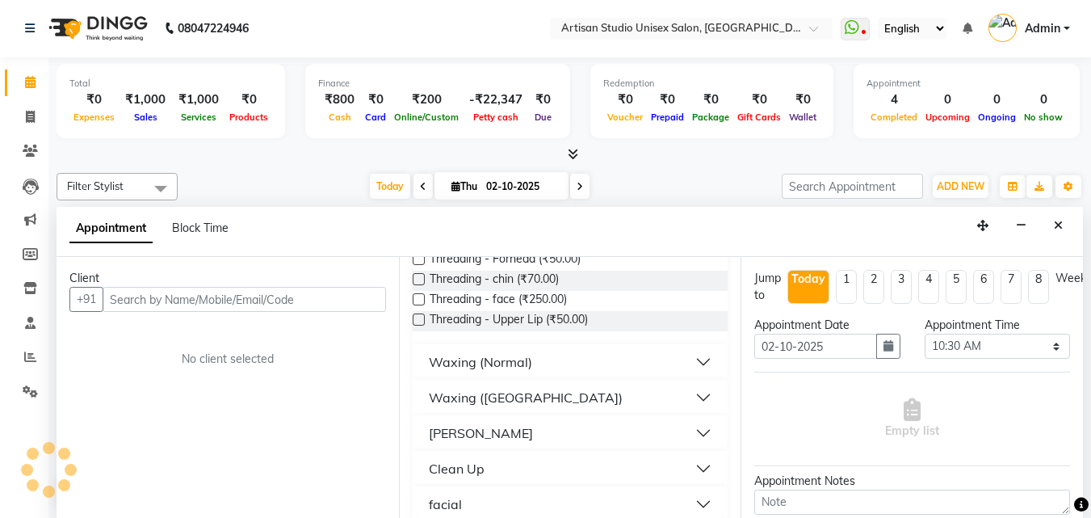
click at [486, 368] on div "Waxing (Normal)" at bounding box center [480, 361] width 103 height 19
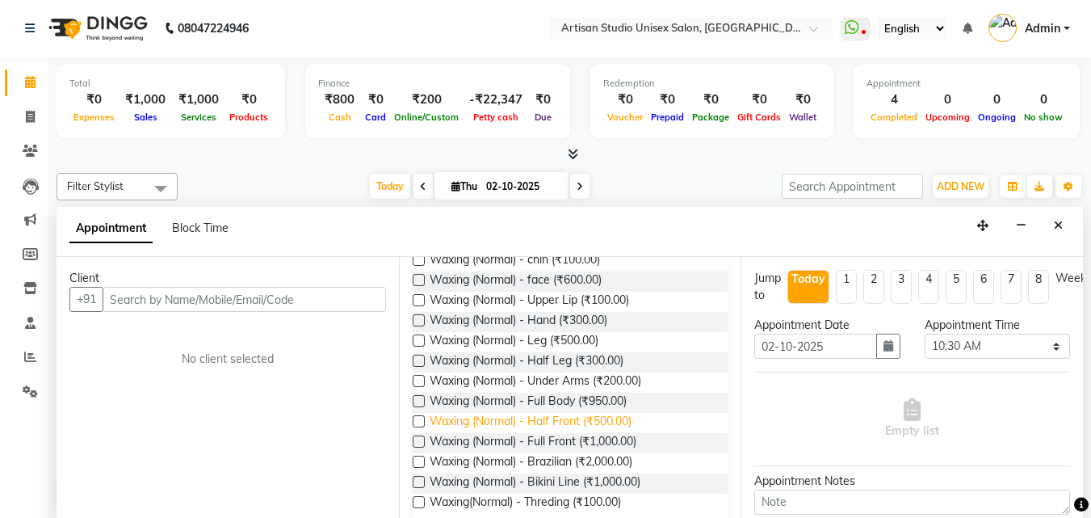
scroll to position [2262, 0]
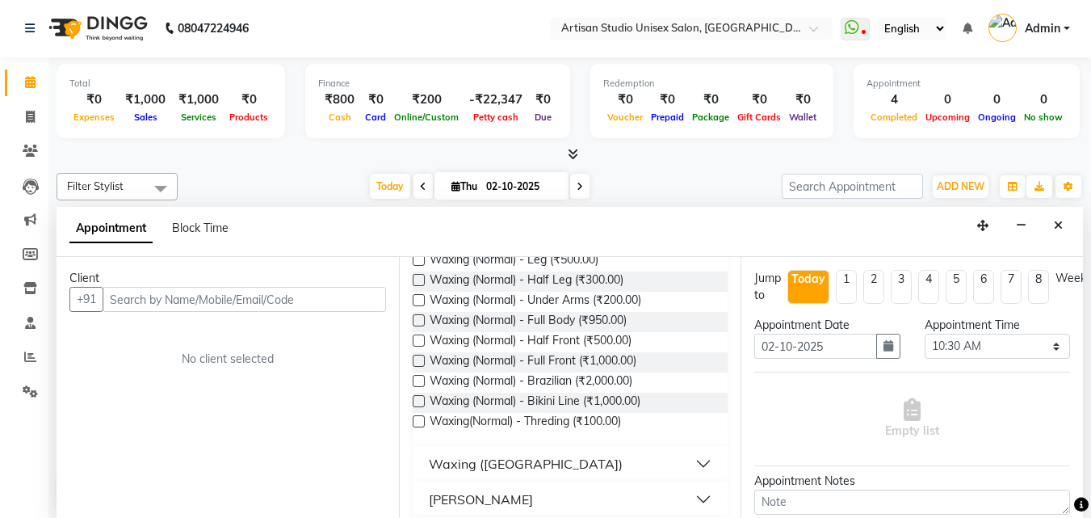
click at [509, 462] on div "Waxing ([GEOGRAPHIC_DATA])" at bounding box center [526, 463] width 194 height 19
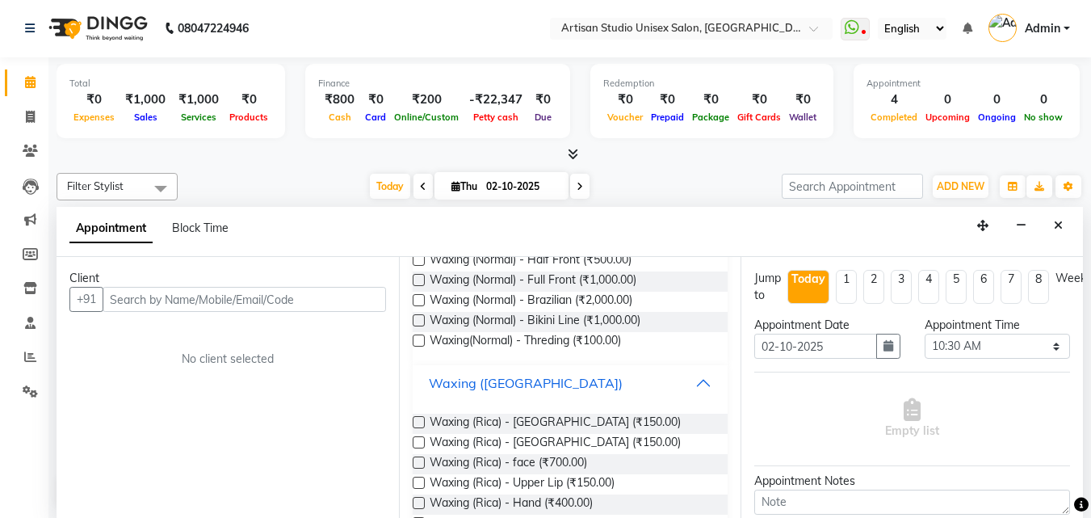
scroll to position [2423, 0]
